Goal: Check status: Check status

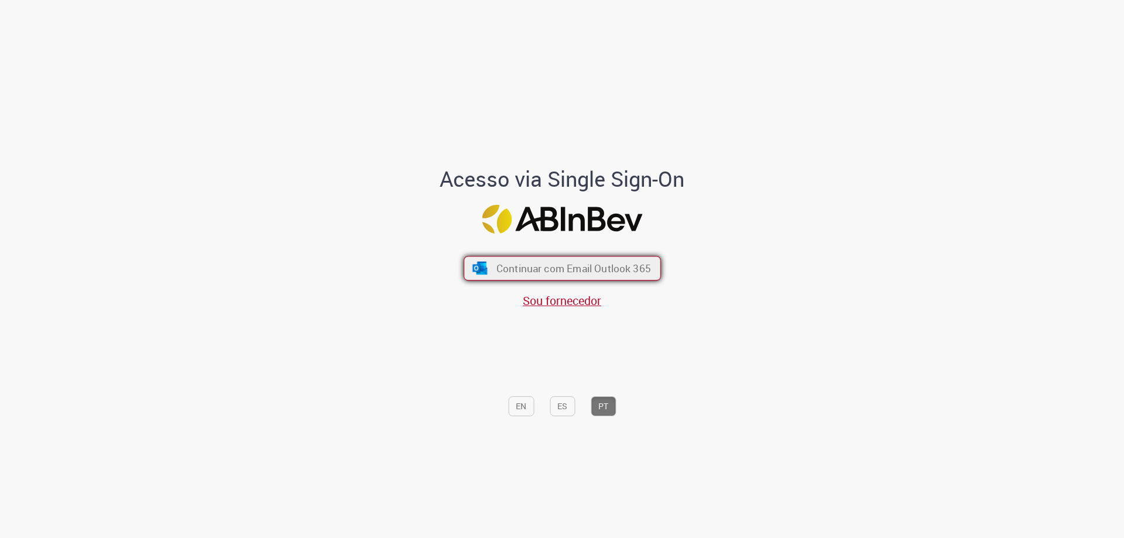
click at [600, 264] on span "Continuar com Email Outlook 365" at bounding box center [573, 268] width 154 height 13
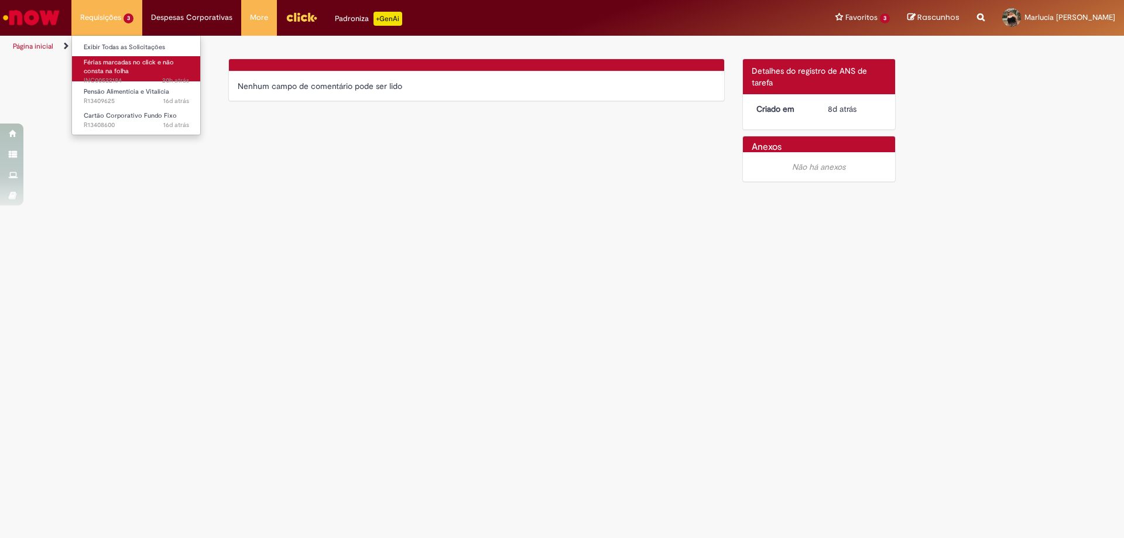
click at [116, 67] on span "Férias marcadas no click e não consta na folha" at bounding box center [129, 67] width 90 height 18
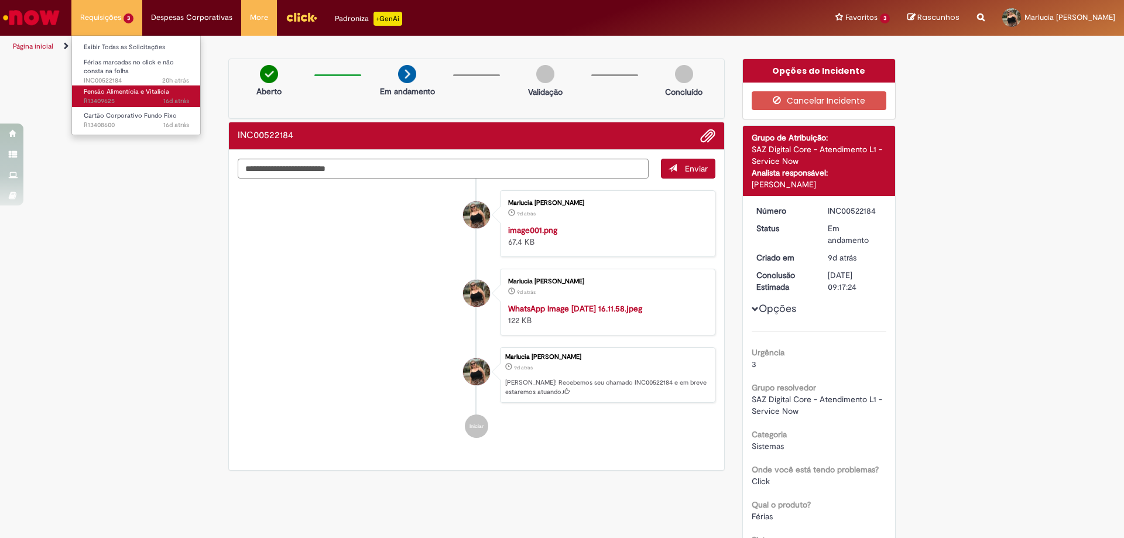
click at [114, 97] on span "16d atrás 16 dias atrás R13409625" at bounding box center [136, 101] width 105 height 9
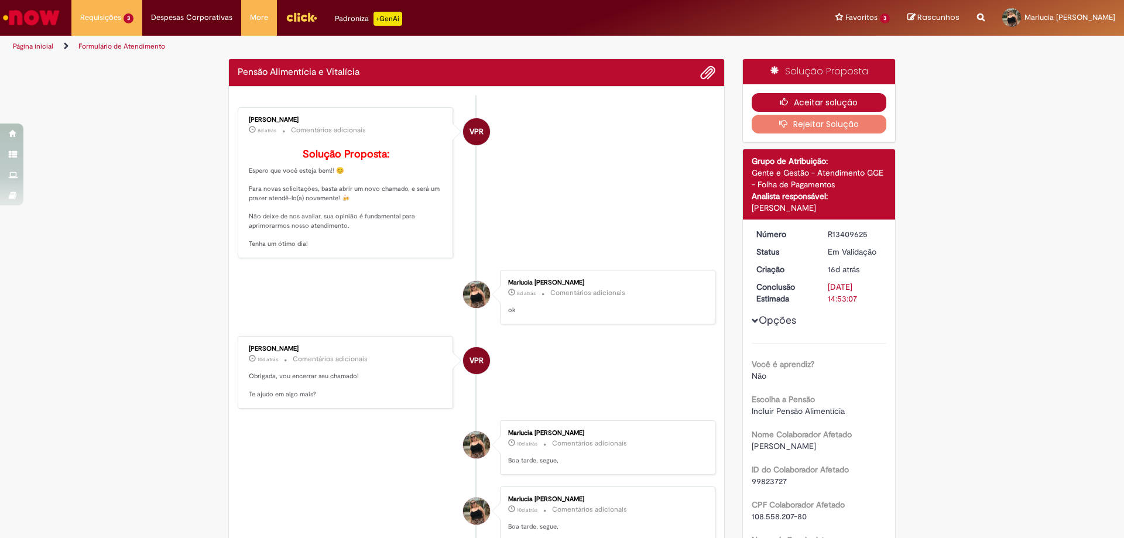
click at [820, 99] on button "Aceitar solução" at bounding box center [818, 102] width 135 height 19
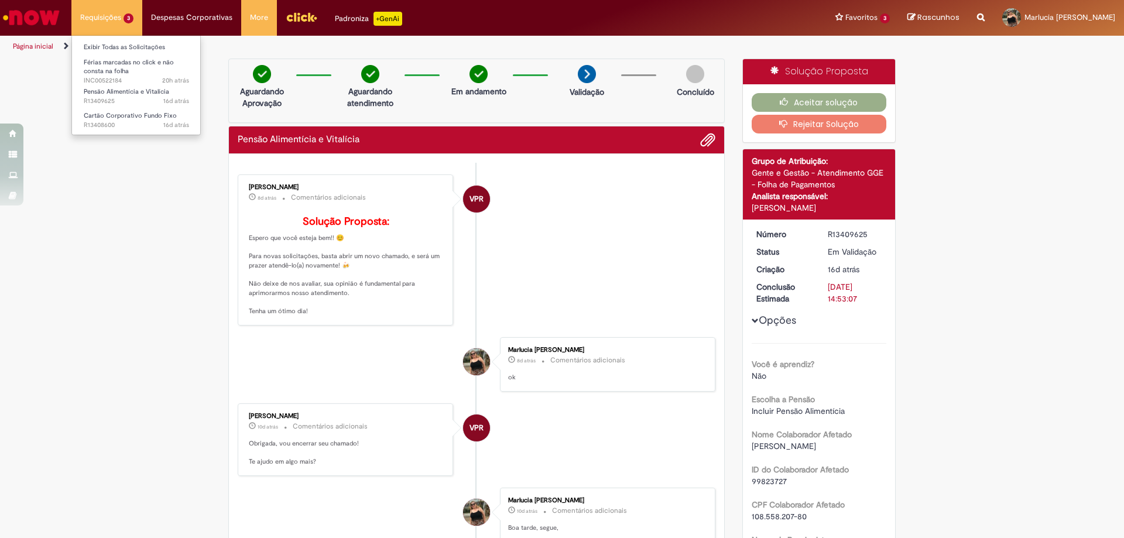
click at [93, 12] on li "Requisições 3 Exibir Todas as Solicitações Férias marcadas no click e não const…" at bounding box center [106, 17] width 71 height 35
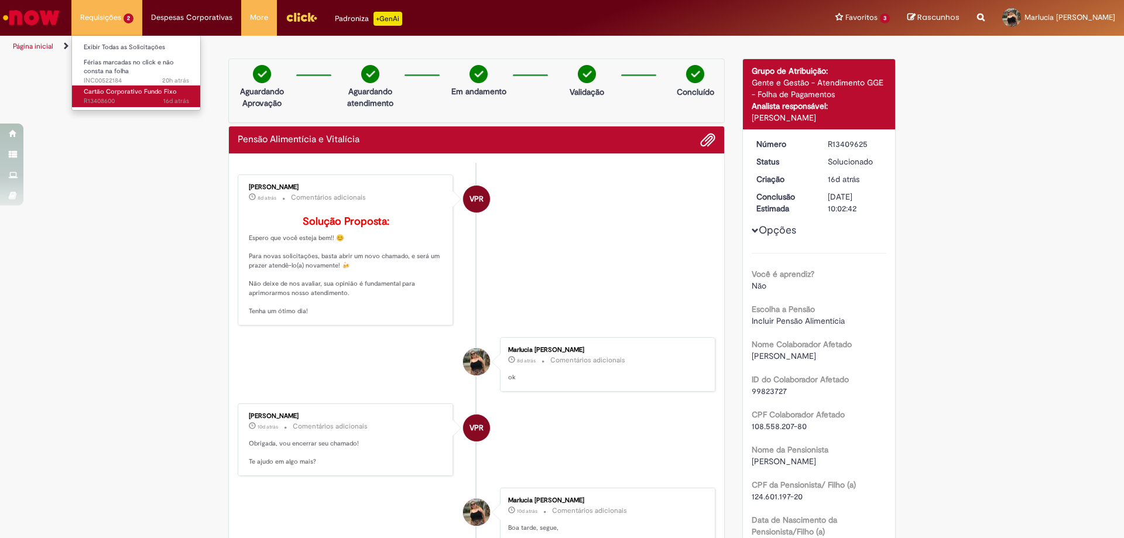
click at [116, 89] on span "Cartão Corporativo Fundo Fixo" at bounding box center [130, 91] width 93 height 9
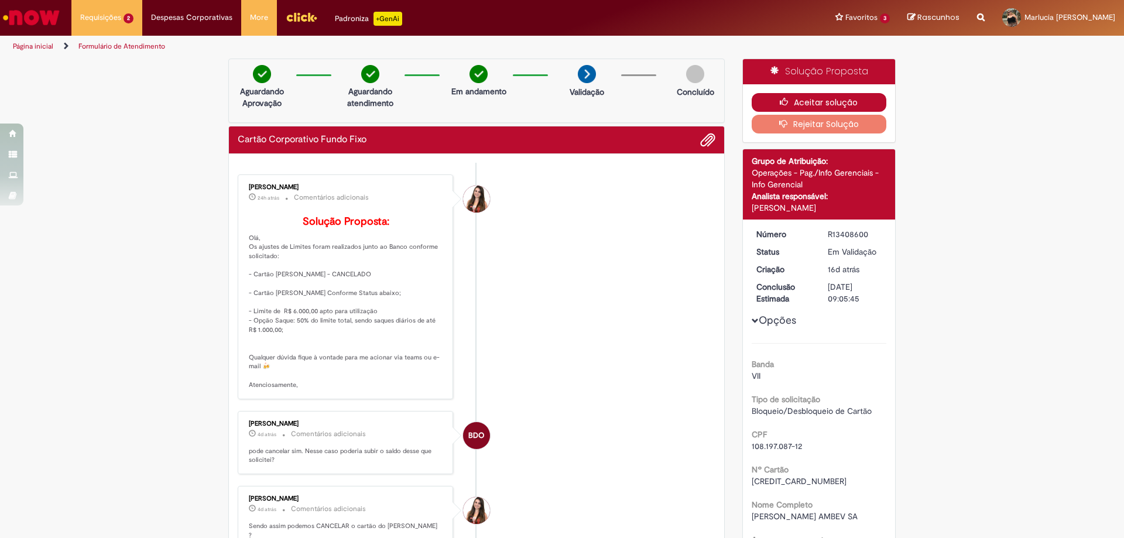
click at [807, 97] on button "Aceitar solução" at bounding box center [818, 102] width 135 height 19
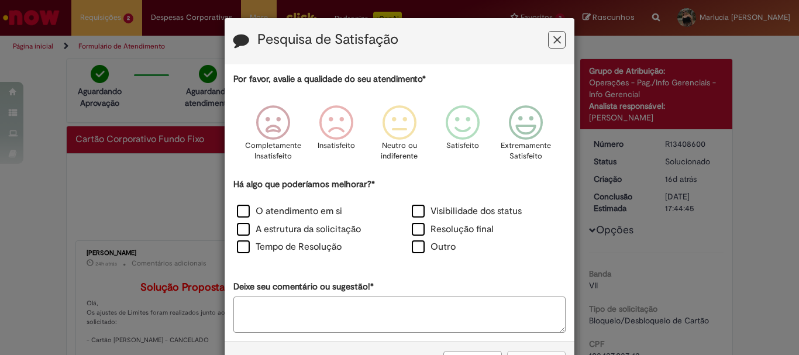
click at [555, 40] on icon "Feedback" at bounding box center [558, 40] width 8 height 12
